Goal: Navigation & Orientation: Find specific page/section

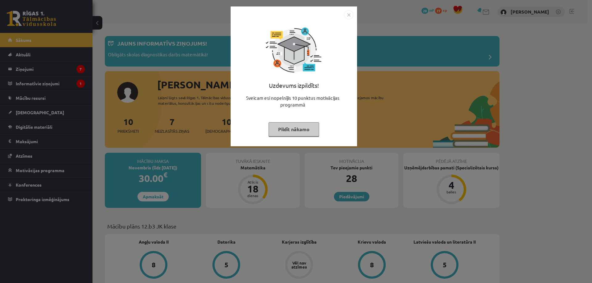
click at [182, 103] on div "Uzdevums izpildīts! Sveicam esi nopelnījis 10 punktus motivācijas programmā Pil…" at bounding box center [296, 141] width 592 height 283
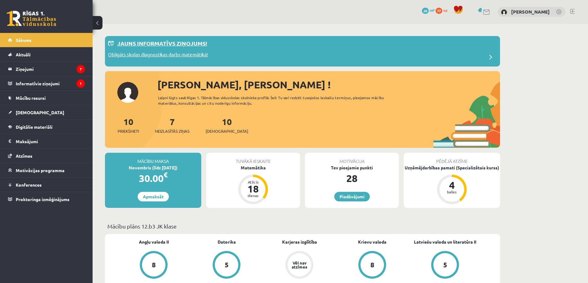
click at [250, 60] on div "Obligāts skolas diagnostikas darbs matemātikā!" at bounding box center [302, 57] width 389 height 12
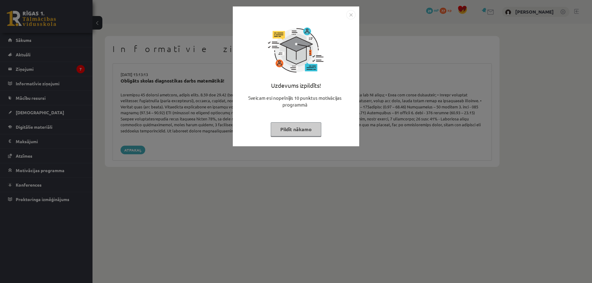
click at [179, 82] on div "Uzdevums izpildīts! Sveicam esi nopelnījis 10 punktus motivācijas programmā Pil…" at bounding box center [296, 141] width 592 height 283
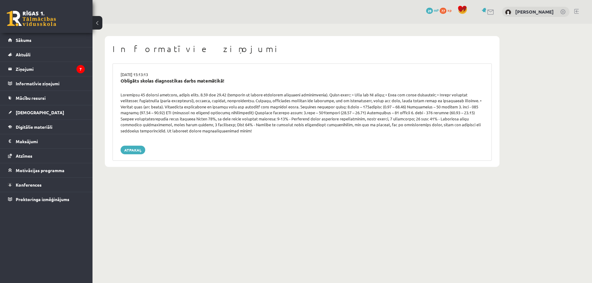
click at [563, 14] on link at bounding box center [563, 12] width 6 height 6
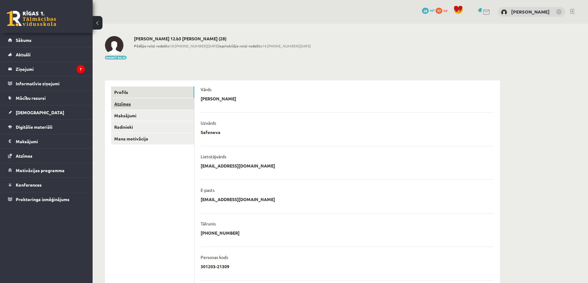
click at [127, 103] on link "Atzīmes" at bounding box center [152, 103] width 83 height 11
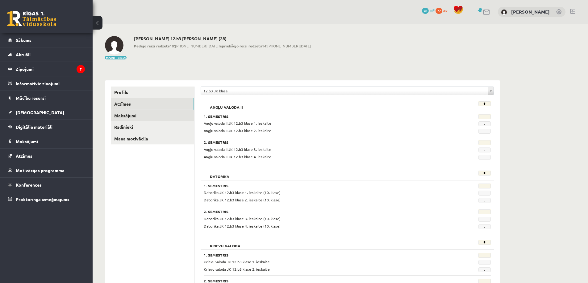
click at [142, 118] on link "Maksājumi" at bounding box center [152, 115] width 83 height 11
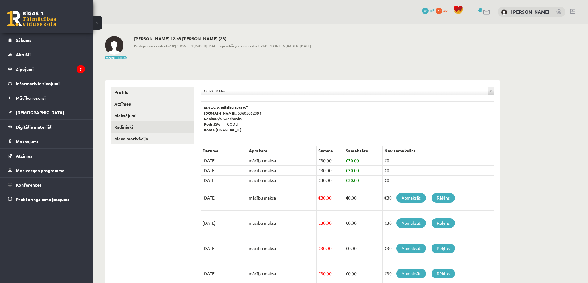
click at [144, 126] on link "Radinieki" at bounding box center [152, 127] width 83 height 11
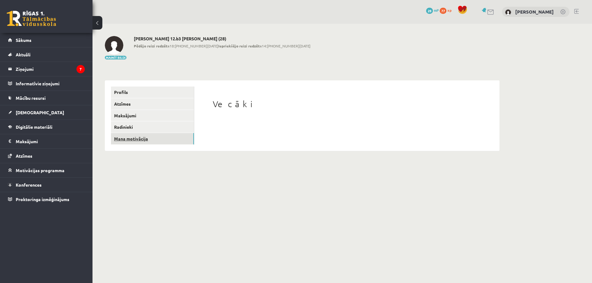
click at [145, 133] on link "Mana motivācija" at bounding box center [152, 138] width 83 height 11
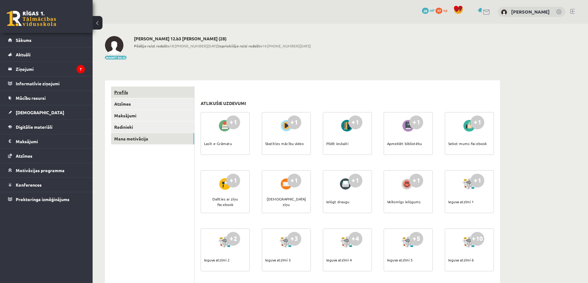
click at [142, 94] on link "Profils" at bounding box center [152, 92] width 83 height 11
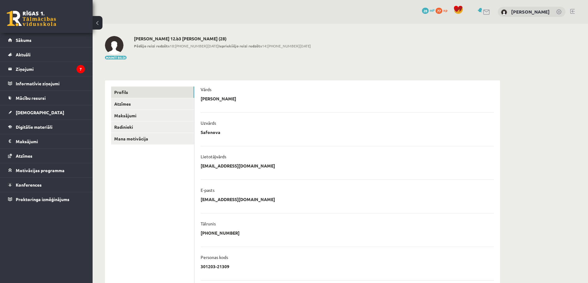
click at [560, 14] on link at bounding box center [559, 12] width 6 height 6
click at [527, 10] on link "[PERSON_NAME]" at bounding box center [530, 12] width 39 height 6
click at [29, 68] on legend "Ziņojumi 7" at bounding box center [50, 69] width 69 height 14
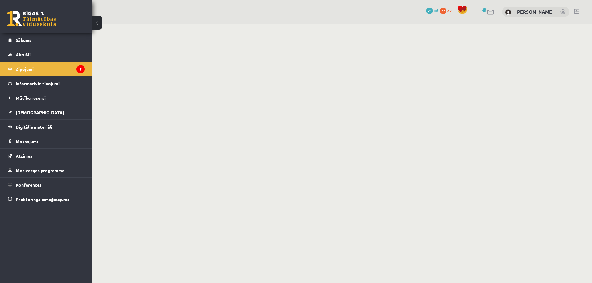
click at [576, 12] on link at bounding box center [576, 11] width 5 height 5
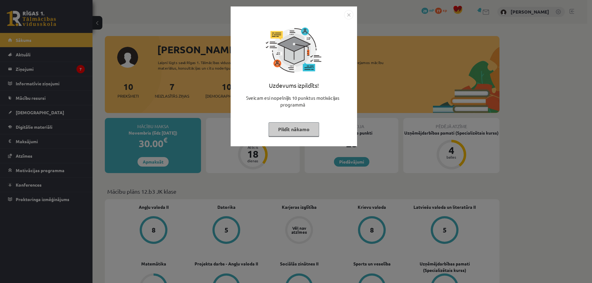
click at [522, 98] on div "Uzdevums izpildīts! Sveicam esi nopelnījis 10 punktus motivācijas programmā Pil…" at bounding box center [296, 141] width 592 height 283
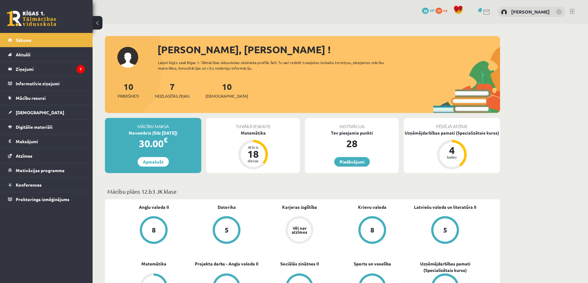
click at [573, 12] on link at bounding box center [572, 11] width 5 height 5
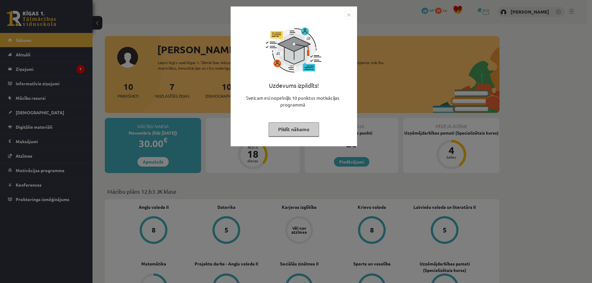
click at [558, 31] on div "Uzdevums izpildīts! Sveicam esi nopelnījis 10 punktus motivācijas programmā Pil…" at bounding box center [296, 141] width 592 height 283
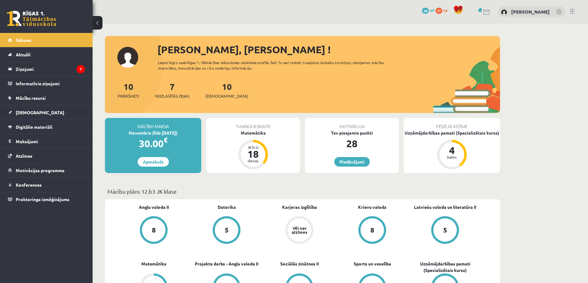
click at [572, 12] on link at bounding box center [572, 11] width 5 height 5
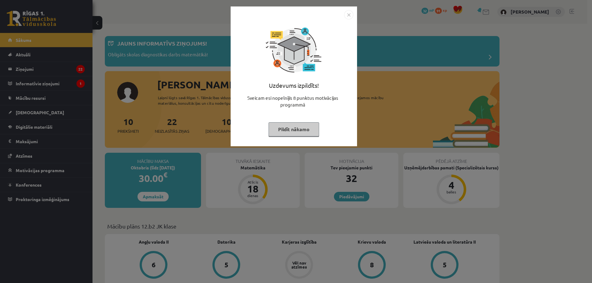
click at [201, 78] on div "Uzdevums izpildīts! Sveicam esi nopelnījis 8 punktus motivācijas programmā Pild…" at bounding box center [296, 141] width 592 height 283
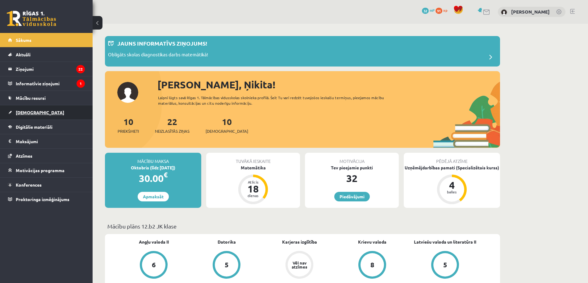
click at [20, 110] on span "[DEMOGRAPHIC_DATA]" at bounding box center [40, 113] width 48 height 6
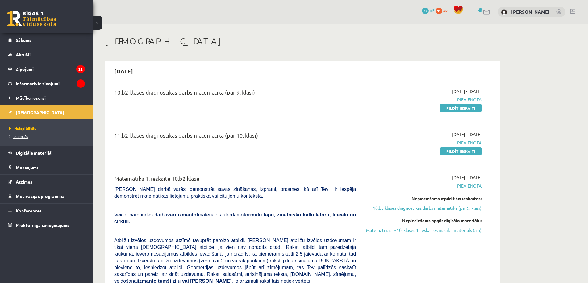
click at [20, 135] on span "Izlabotās" at bounding box center [18, 136] width 19 height 5
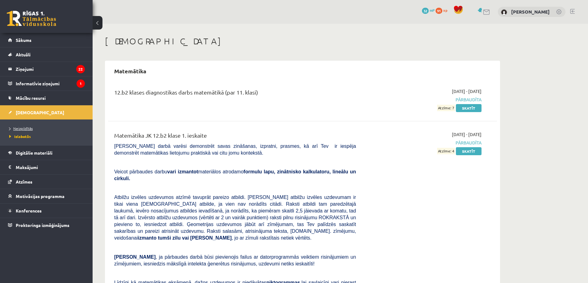
click at [22, 127] on span "Neizpildītās" at bounding box center [20, 128] width 23 height 5
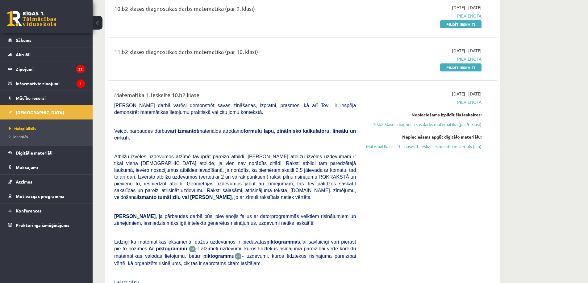
scroll to position [154, 0]
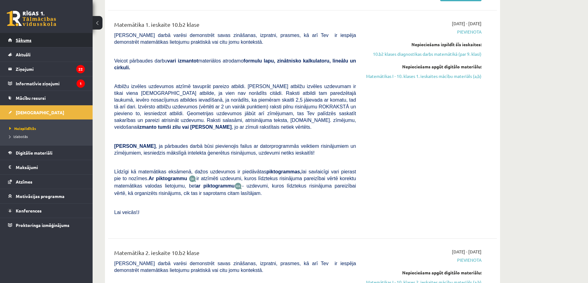
click at [27, 40] on span "Sākums" at bounding box center [24, 40] width 16 height 6
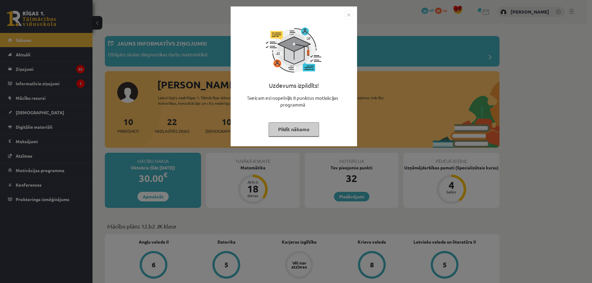
click at [504, 109] on div "Uzdevums izpildīts! Sveicam esi nopelnījis 8 punktus motivācijas programmā Pild…" at bounding box center [296, 141] width 592 height 283
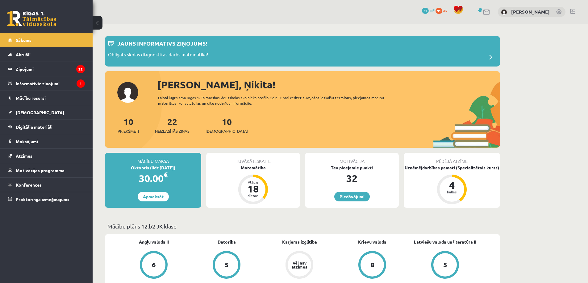
click at [249, 168] on div "Matemātika" at bounding box center [253, 168] width 94 height 6
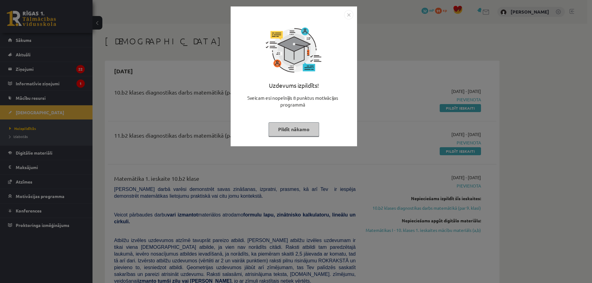
click at [109, 101] on div "Uzdevums izpildīts! Sveicam esi nopelnījis 8 punktus motivācijas programmā Pild…" at bounding box center [296, 141] width 592 height 283
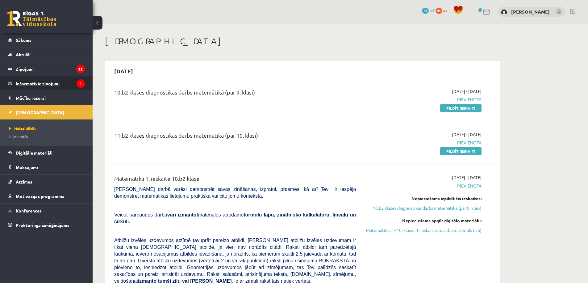
click at [39, 85] on legend "Informatīvie ziņojumi 1" at bounding box center [50, 83] width 69 height 14
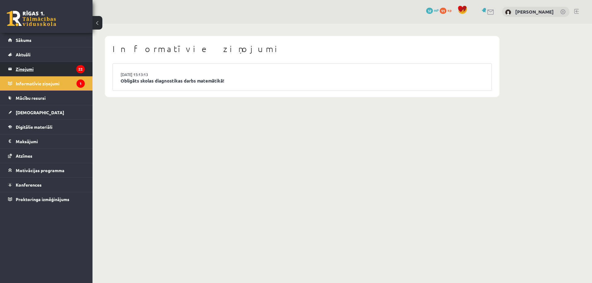
click at [24, 71] on legend "Ziņojumi 22" at bounding box center [50, 69] width 69 height 14
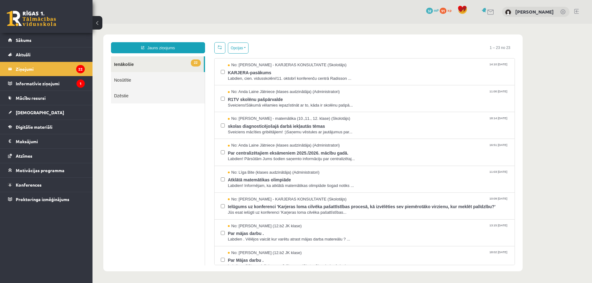
click at [579, 13] on div "0 Dāvanas 32 mP 91 xp Ņikita Novikovs" at bounding box center [343, 12] width 500 height 24
click at [576, 10] on link at bounding box center [576, 11] width 5 height 5
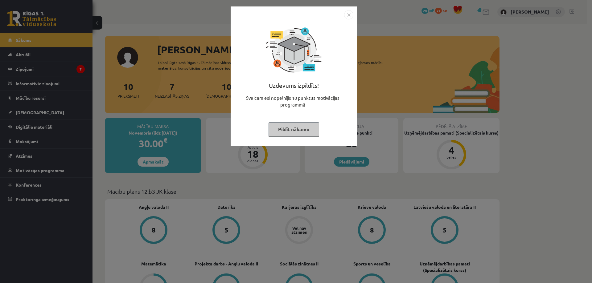
click at [554, 28] on div "Uzdevums izpildīts! Sveicam esi nopelnījis 10 punktus motivācijas programmā Pil…" at bounding box center [296, 141] width 592 height 283
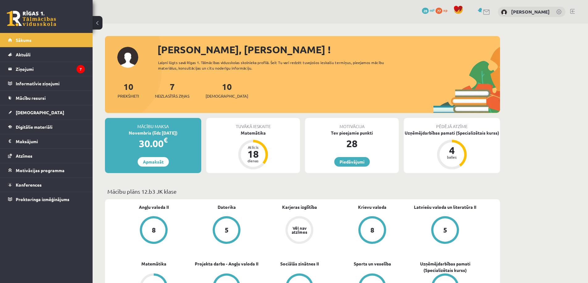
click at [572, 13] on link at bounding box center [572, 11] width 5 height 5
